Goal: Register for event/course

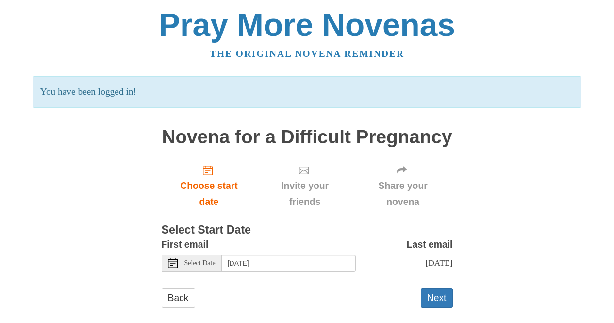
scroll to position [22, 0]
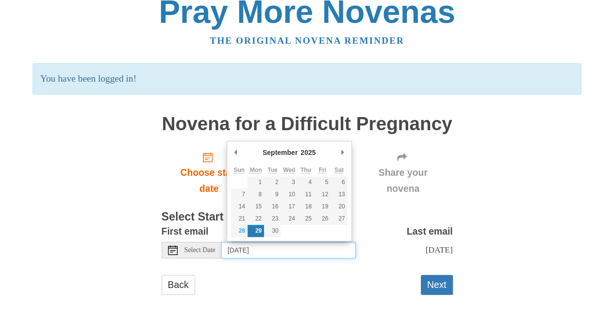
click at [315, 242] on input "[DATE]" at bounding box center [289, 250] width 134 height 17
type input "[DATE]"
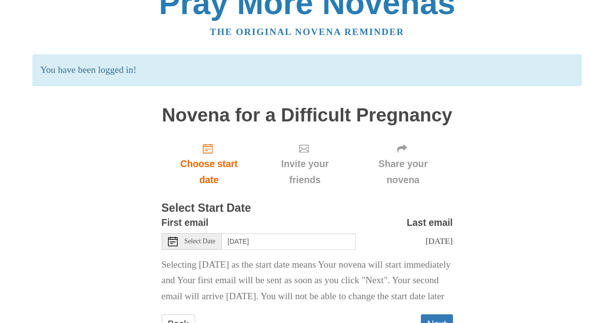
scroll to position [77, 0]
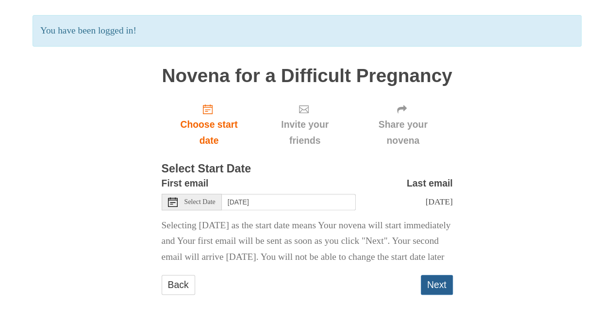
click at [428, 284] on button "Next" at bounding box center [437, 285] width 32 height 20
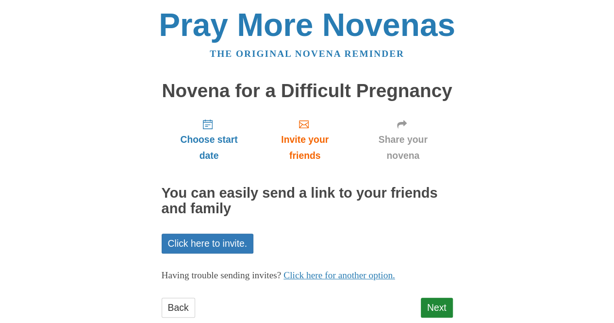
scroll to position [22, 0]
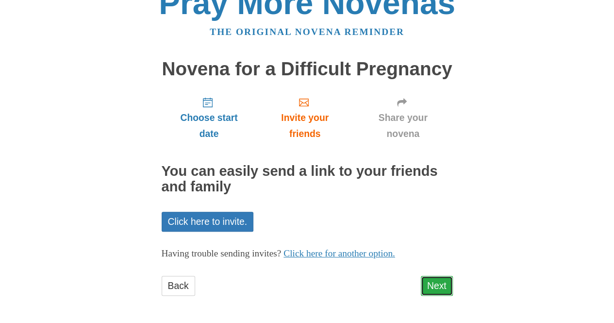
click at [437, 284] on link "Next" at bounding box center [437, 286] width 32 height 20
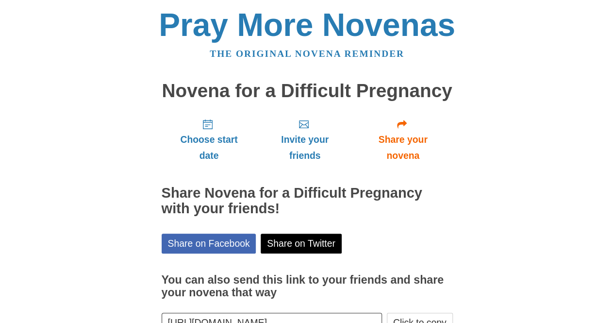
scroll to position [66, 0]
